Goal: Task Accomplishment & Management: Manage account settings

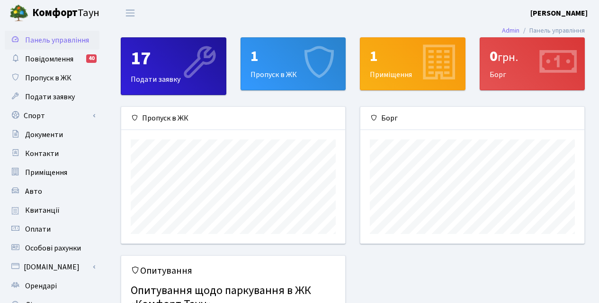
scroll to position [137, 224]
click at [267, 81] on div "1 Пропуск в ЖК" at bounding box center [293, 64] width 105 height 52
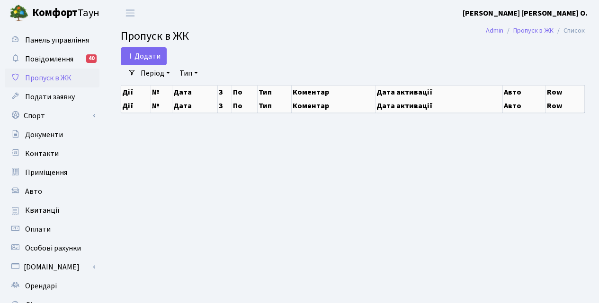
select select "25"
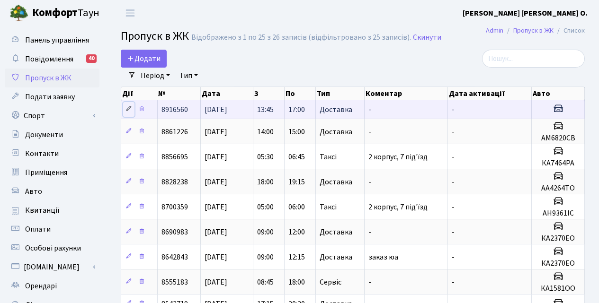
click at [128, 108] on icon at bounding box center [128, 109] width 7 height 7
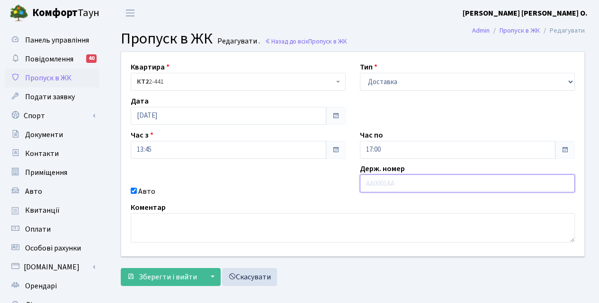
click at [364, 184] on input "text" at bounding box center [467, 184] width 215 height 18
type input "КА1823СР"
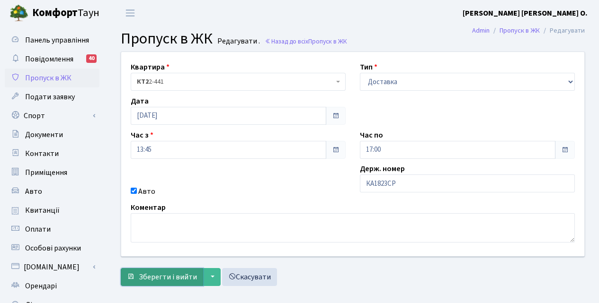
click at [159, 282] on span "Зберегти і вийти" at bounding box center [168, 277] width 58 height 10
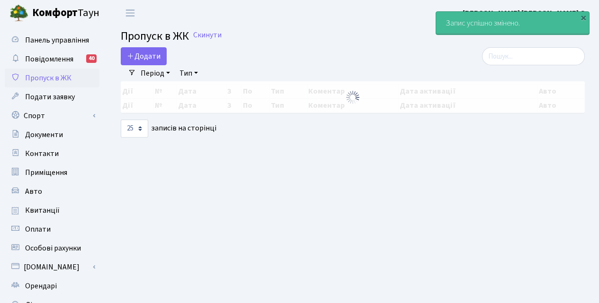
select select "25"
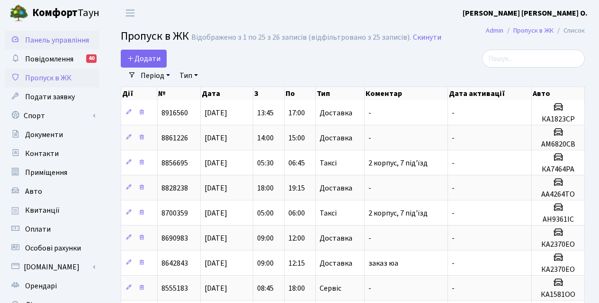
click at [44, 45] on span "Панель управління" at bounding box center [57, 40] width 64 height 10
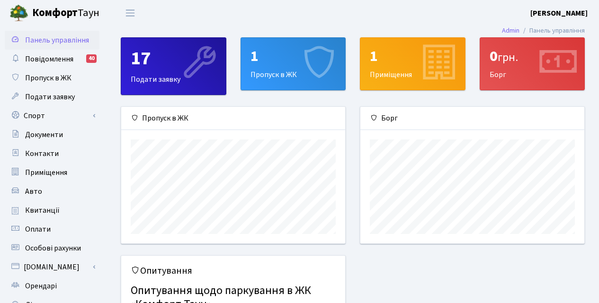
scroll to position [137, 224]
click at [281, 68] on div "1 Пропуск в ЖК" at bounding box center [293, 64] width 105 height 52
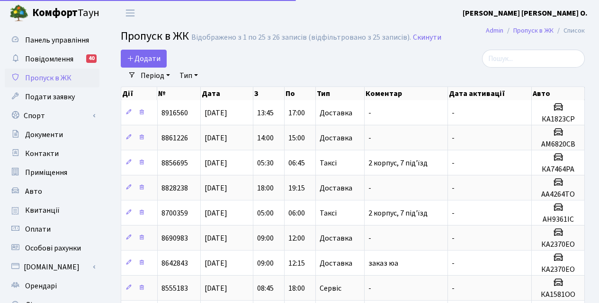
select select "25"
